Goal: Information Seeking & Learning: Learn about a topic

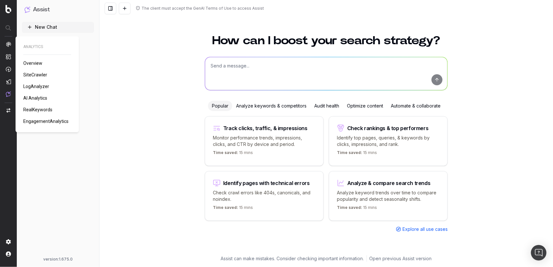
click at [35, 102] on div "ANALYTICS Overview SiteCrawler LogAnalyzer AI Analytics RealKeywords Engagement…" at bounding box center [47, 84] width 48 height 80
click at [35, 100] on span "AI Analytics" at bounding box center [35, 98] width 24 height 5
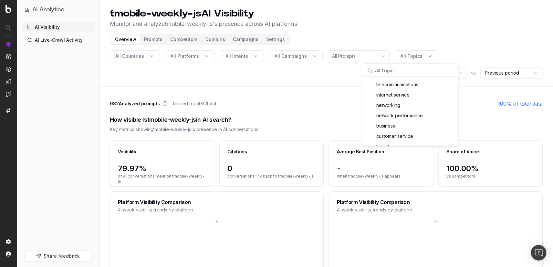
click at [462, 34] on header "tmobile-weekly-js AI Visibility Monitor and analyze tmobile-weekly-js 's presen…" at bounding box center [325, 43] width 453 height 87
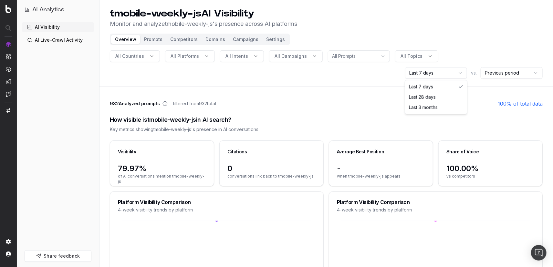
click at [439, 75] on html "AI Analytics AI Visibility AI Live-Crawl Activity Share feedback tmobile-weekly…" at bounding box center [276, 133] width 553 height 267
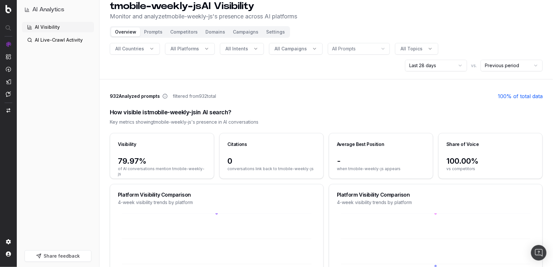
scroll to position [6, 0]
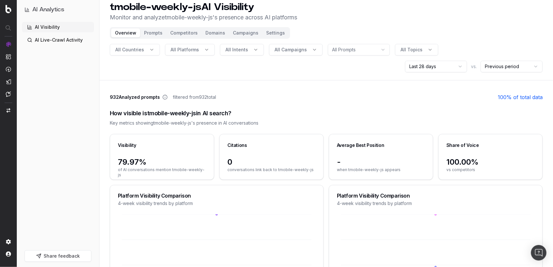
click at [144, 36] on button "Prompts" at bounding box center [153, 32] width 26 height 9
click at [150, 31] on button "Prompts" at bounding box center [153, 32] width 26 height 9
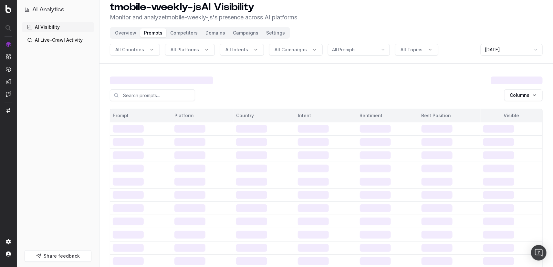
scroll to position [77, 0]
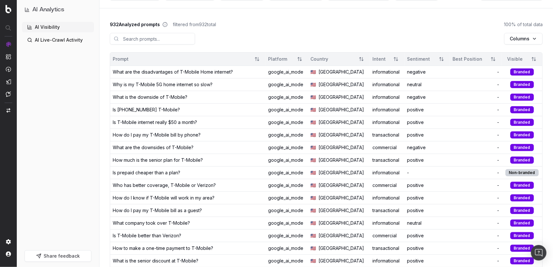
scroll to position [4, 0]
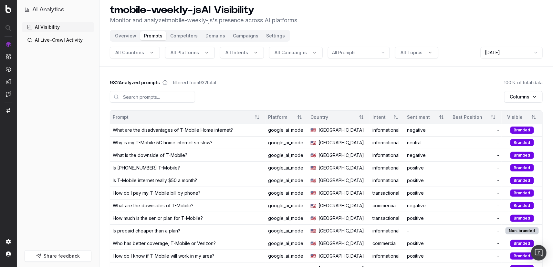
click at [125, 36] on button "Overview" at bounding box center [125, 35] width 29 height 9
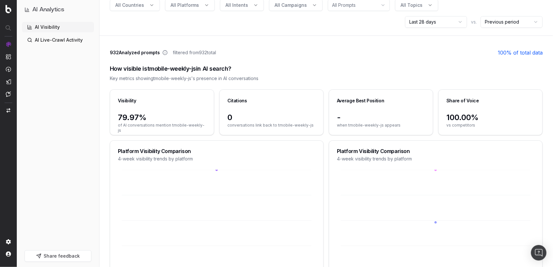
scroll to position [52, 0]
click at [284, 122] on span "conversations link back to tmobile-weekly-js" at bounding box center [271, 124] width 88 height 5
click at [285, 122] on span "conversations link back to tmobile-weekly-js" at bounding box center [271, 124] width 88 height 5
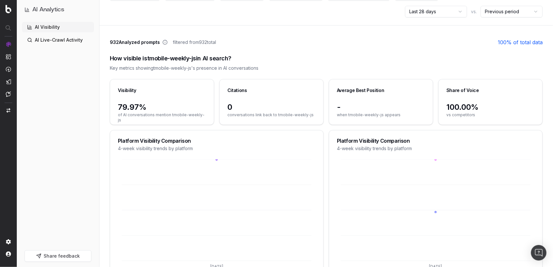
click at [240, 87] on div "Citations" at bounding box center [237, 90] width 20 height 6
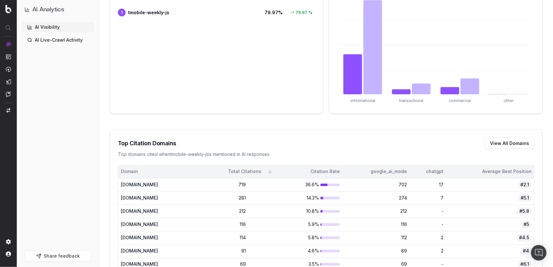
scroll to position [424, 0]
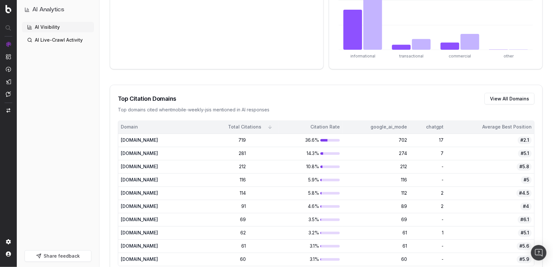
click at [200, 99] on div "Top Citation Domains View All Domains Top domains cited when tmobile-weekly-js …" at bounding box center [326, 103] width 432 height 36
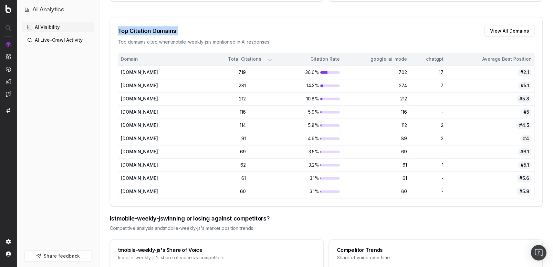
scroll to position [509, 0]
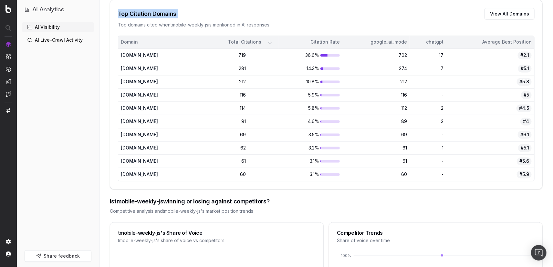
click at [517, 9] on button "View All Domains" at bounding box center [509, 14] width 50 height 12
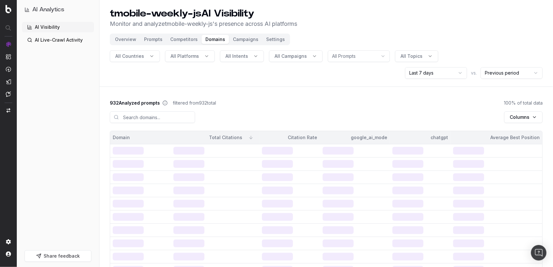
click at [507, 8] on div "tmobile-weekly-js AI Visibility Monitor and analyze tmobile-weekly-js 's presen…" at bounding box center [326, 18] width 432 height 21
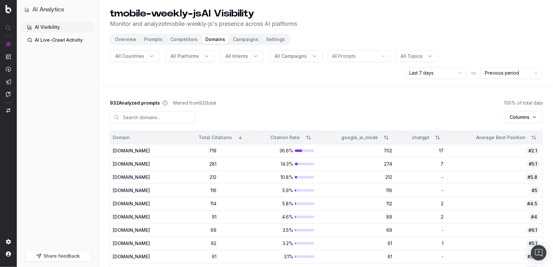
scroll to position [4, 0]
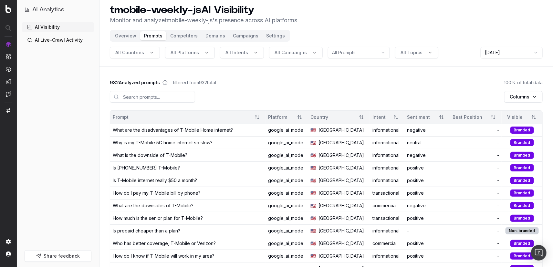
click at [212, 39] on button "Domains" at bounding box center [214, 35] width 27 height 9
click at [209, 36] on button "Domains" at bounding box center [214, 35] width 27 height 9
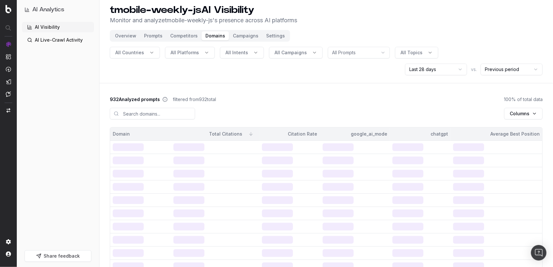
click at [210, 40] on button "Domains" at bounding box center [214, 35] width 27 height 9
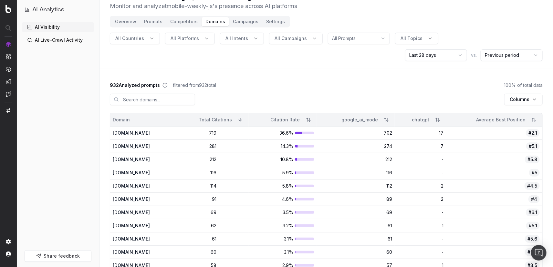
scroll to position [16, 0]
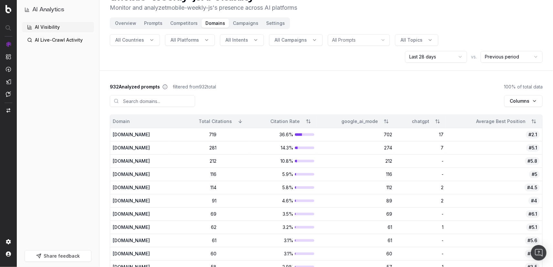
click at [129, 24] on button "Overview" at bounding box center [125, 23] width 29 height 9
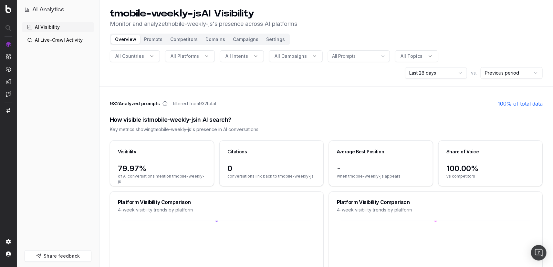
click at [181, 41] on button "Competitors" at bounding box center [183, 39] width 35 height 9
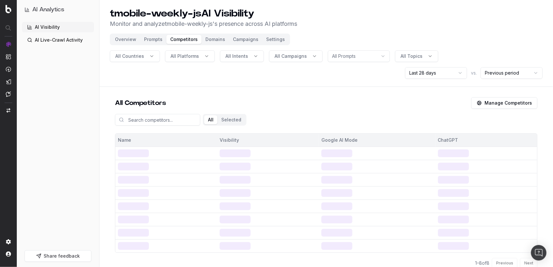
click at [154, 41] on button "Prompts" at bounding box center [153, 39] width 26 height 9
